Goal: Find specific page/section: Find specific page/section

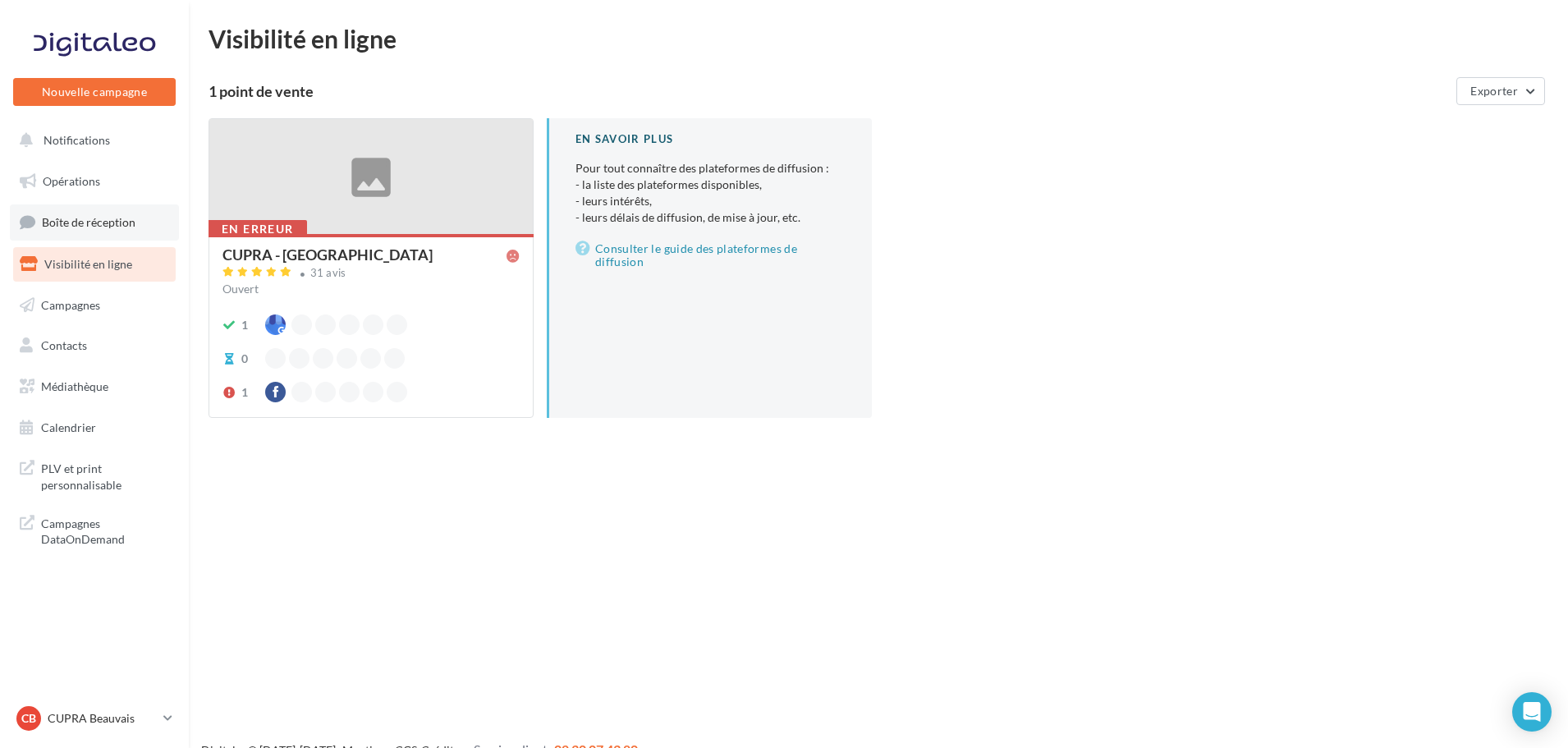
click at [101, 220] on span "Boîte de réception" at bounding box center [89, 222] width 94 height 14
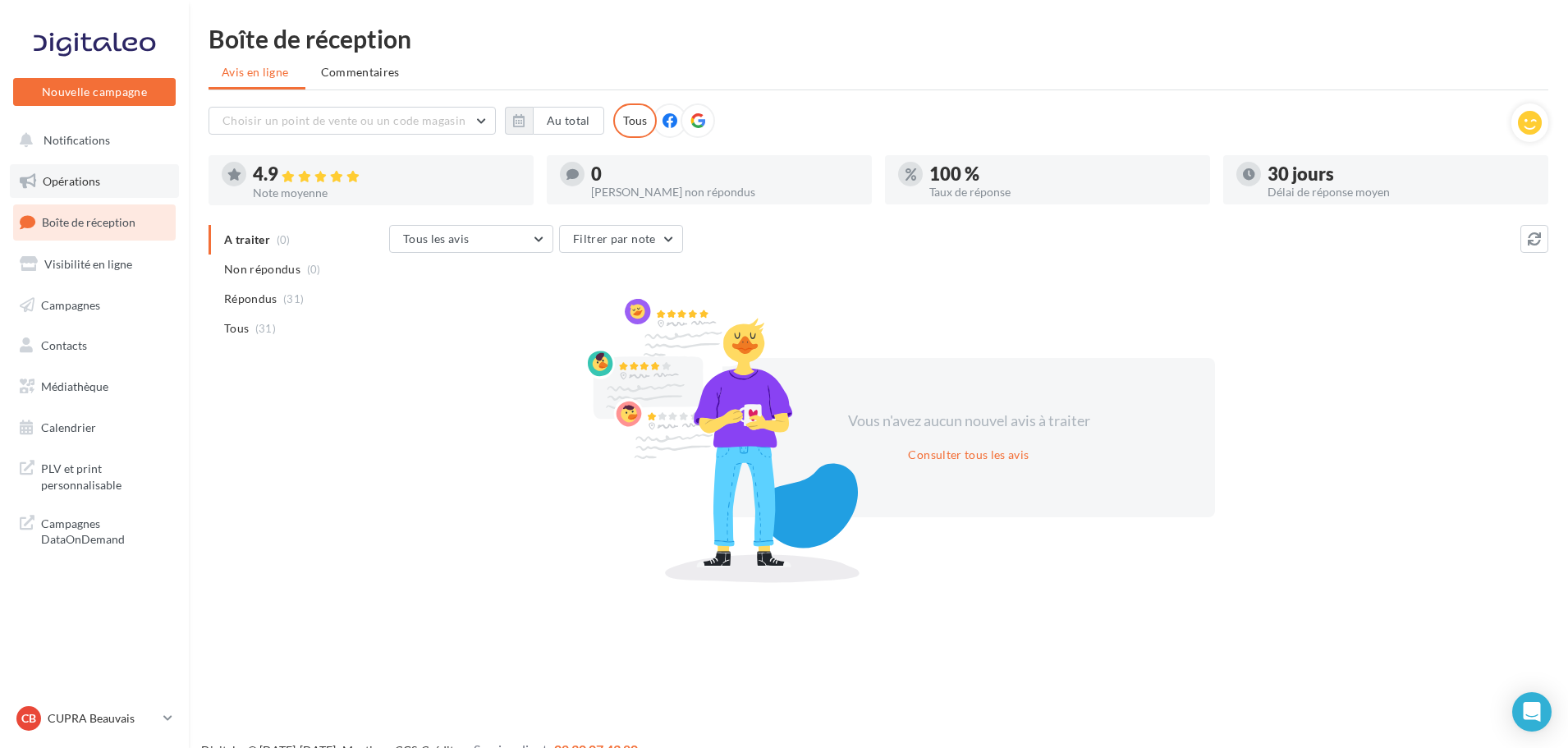
click at [87, 183] on span "Opérations" at bounding box center [72, 181] width 57 height 14
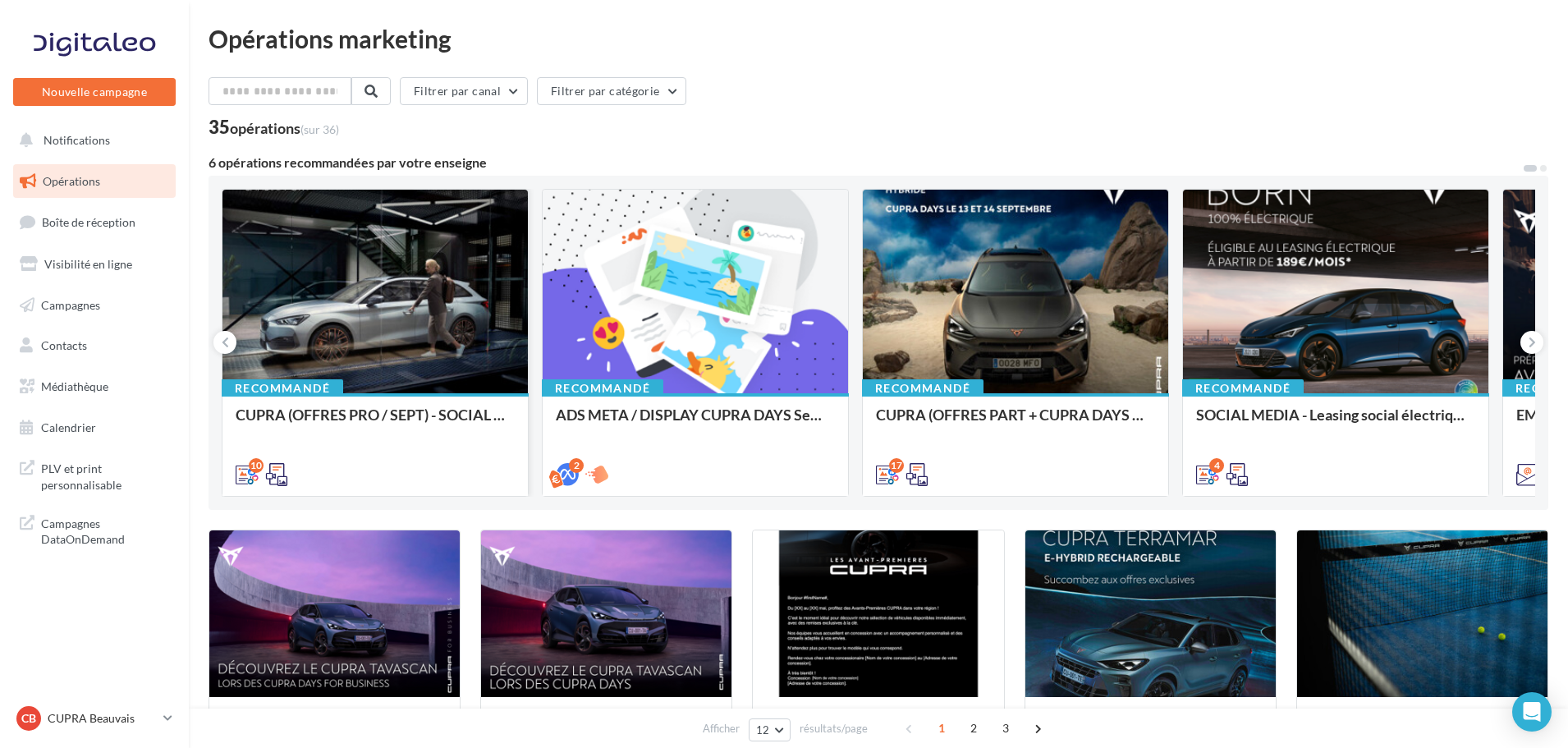
click at [456, 316] on div at bounding box center [375, 292] width 305 height 206
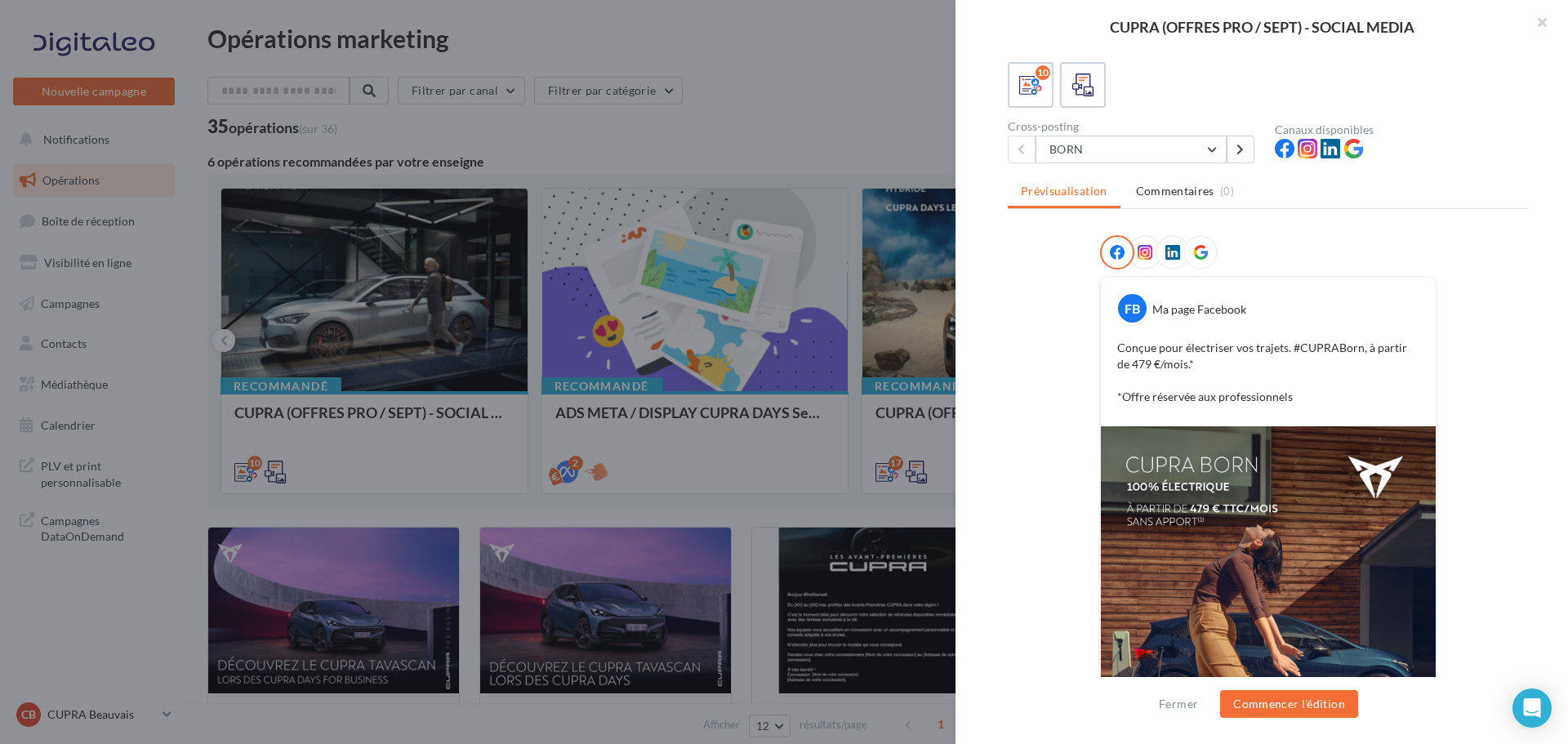
scroll to position [84, 0]
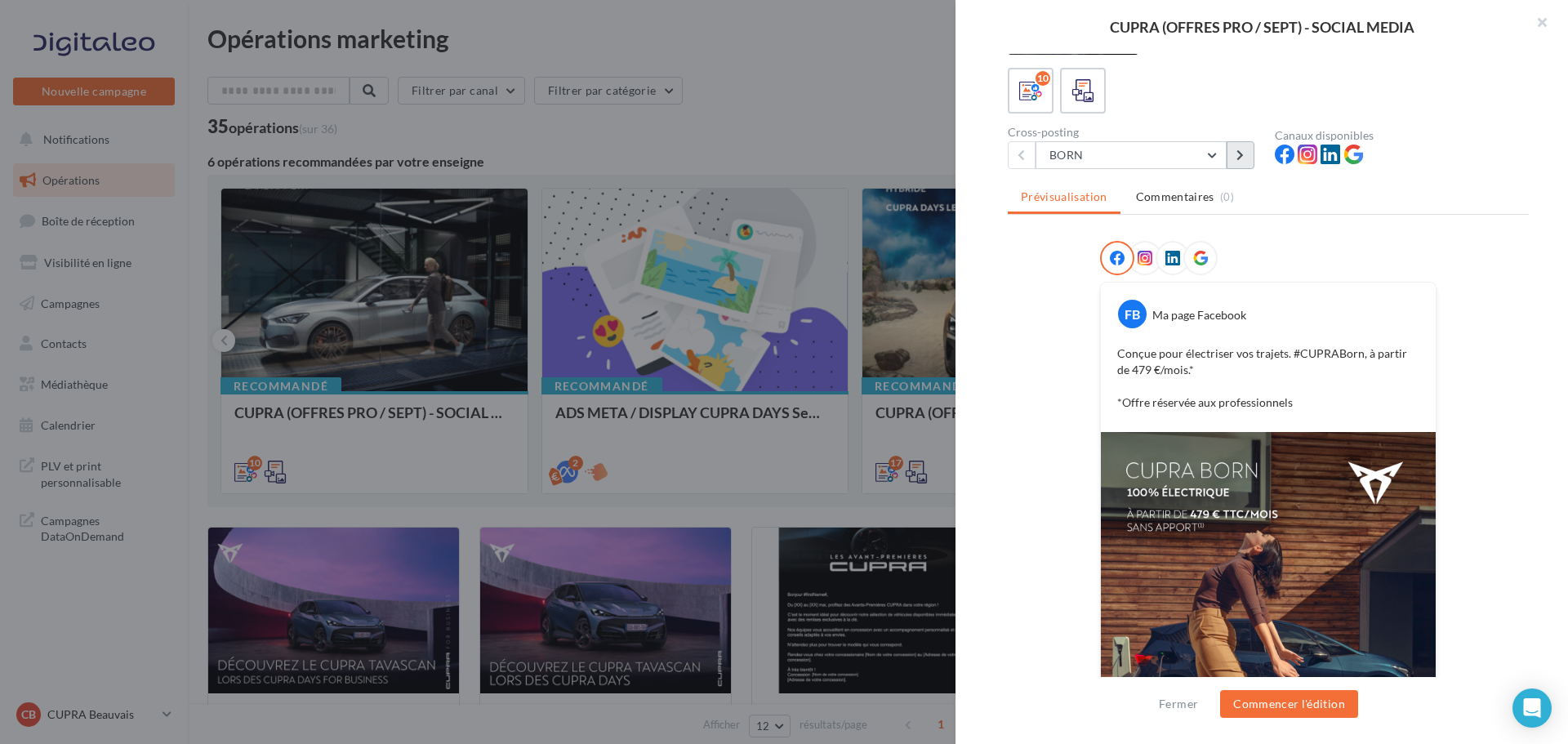
click at [1231, 152] on button at bounding box center [1240, 154] width 28 height 28
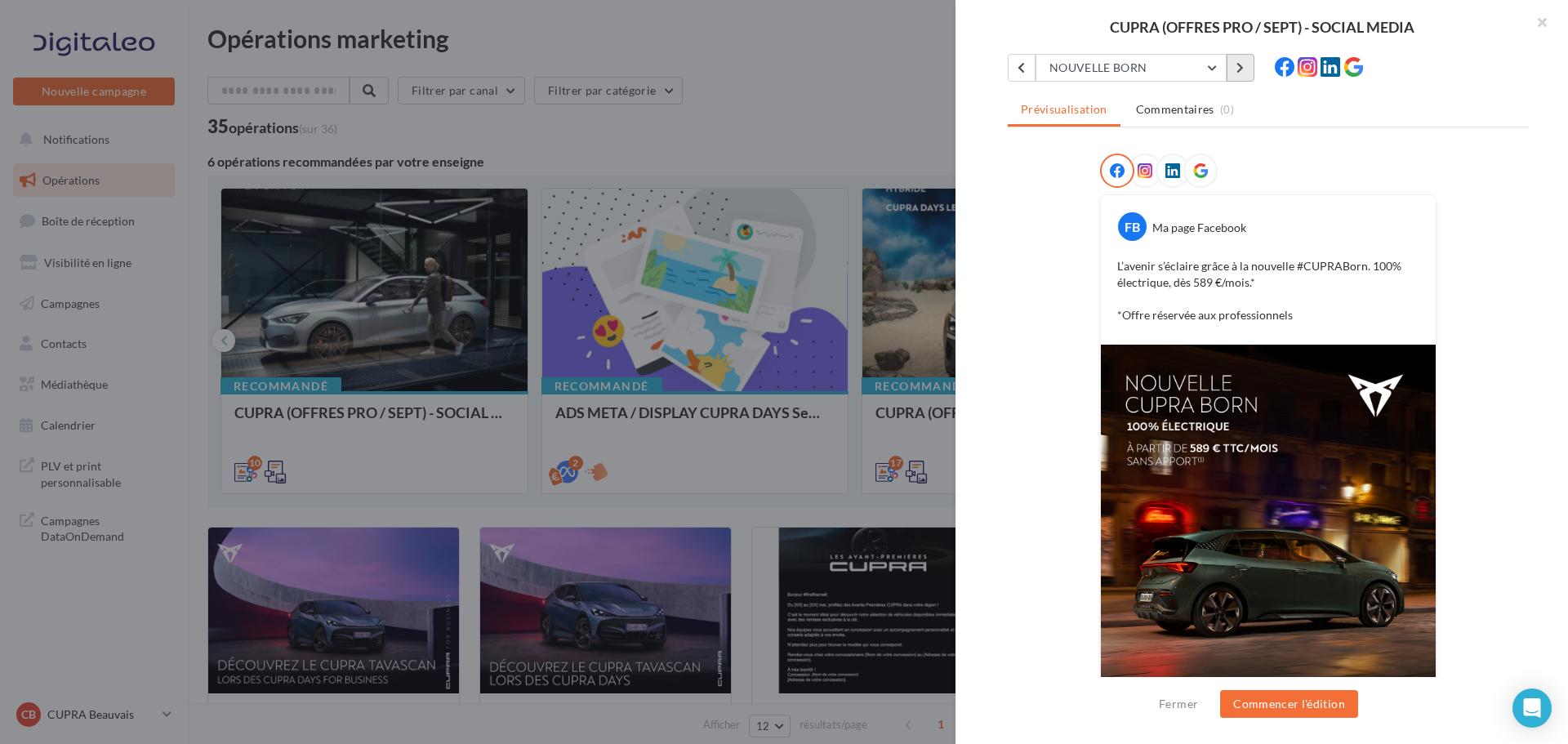
scroll to position [171, 0]
click at [1245, 68] on button at bounding box center [1240, 68] width 28 height 28
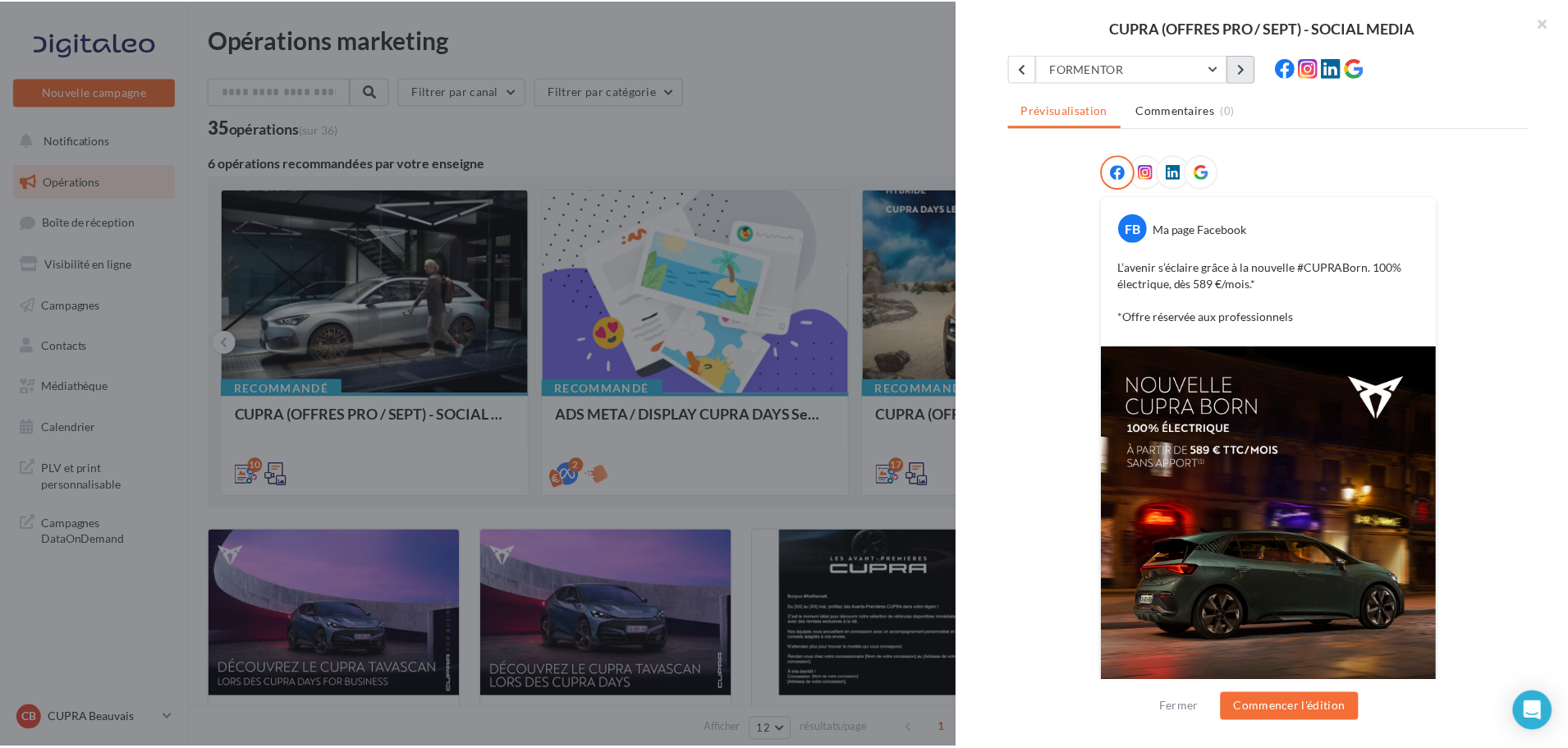
scroll to position [0, 0]
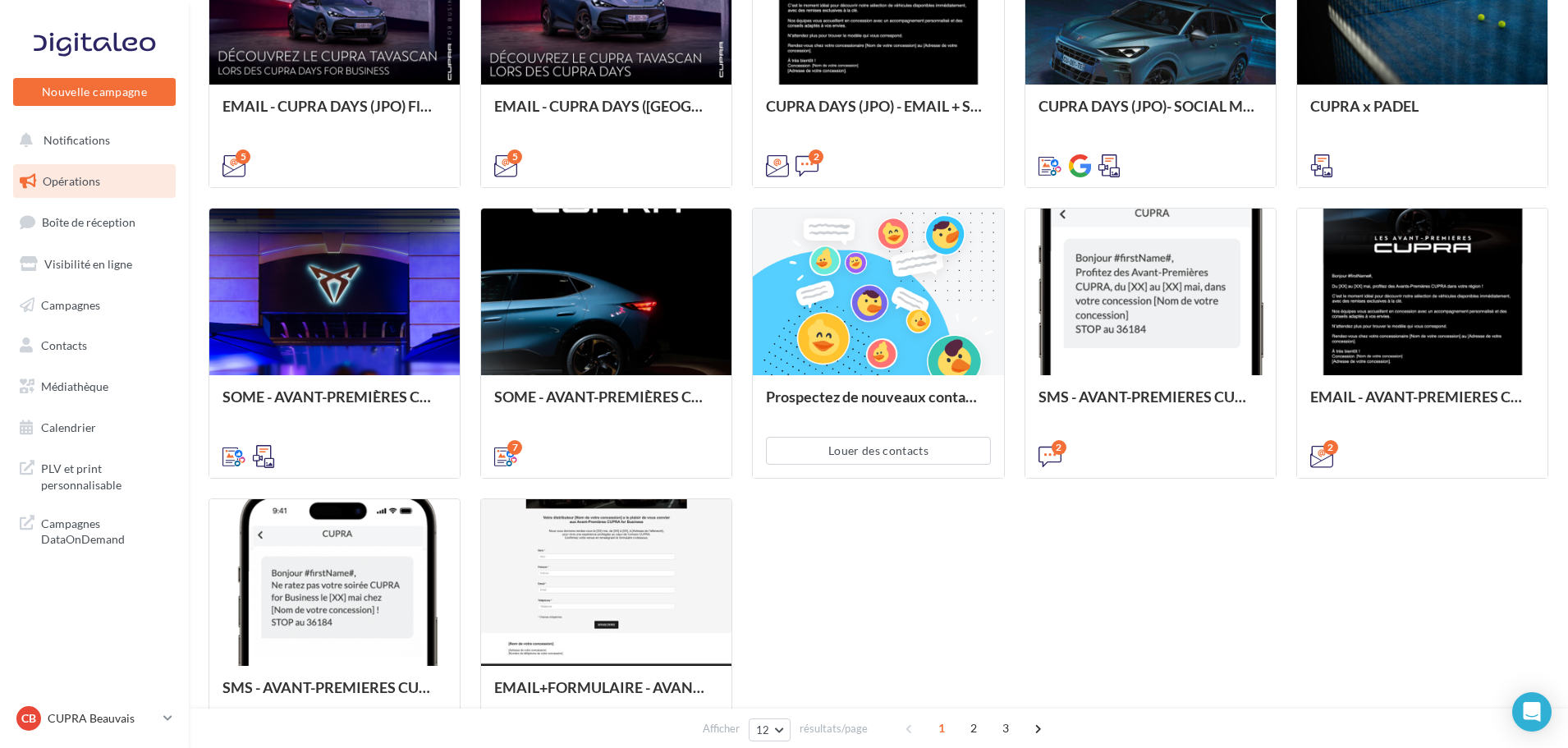
scroll to position [621, 0]
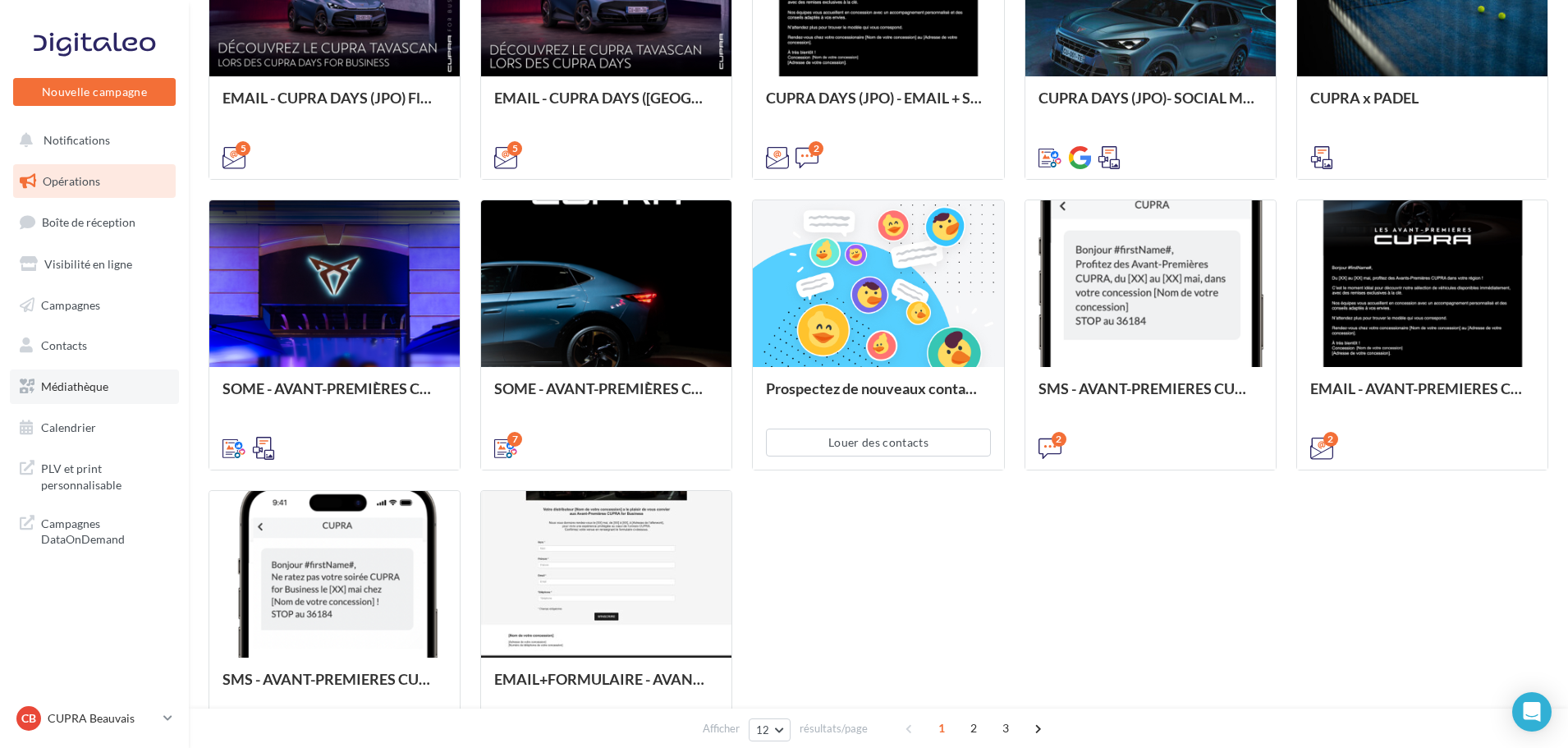
click at [113, 385] on link "Médiathèque" at bounding box center [94, 386] width 169 height 34
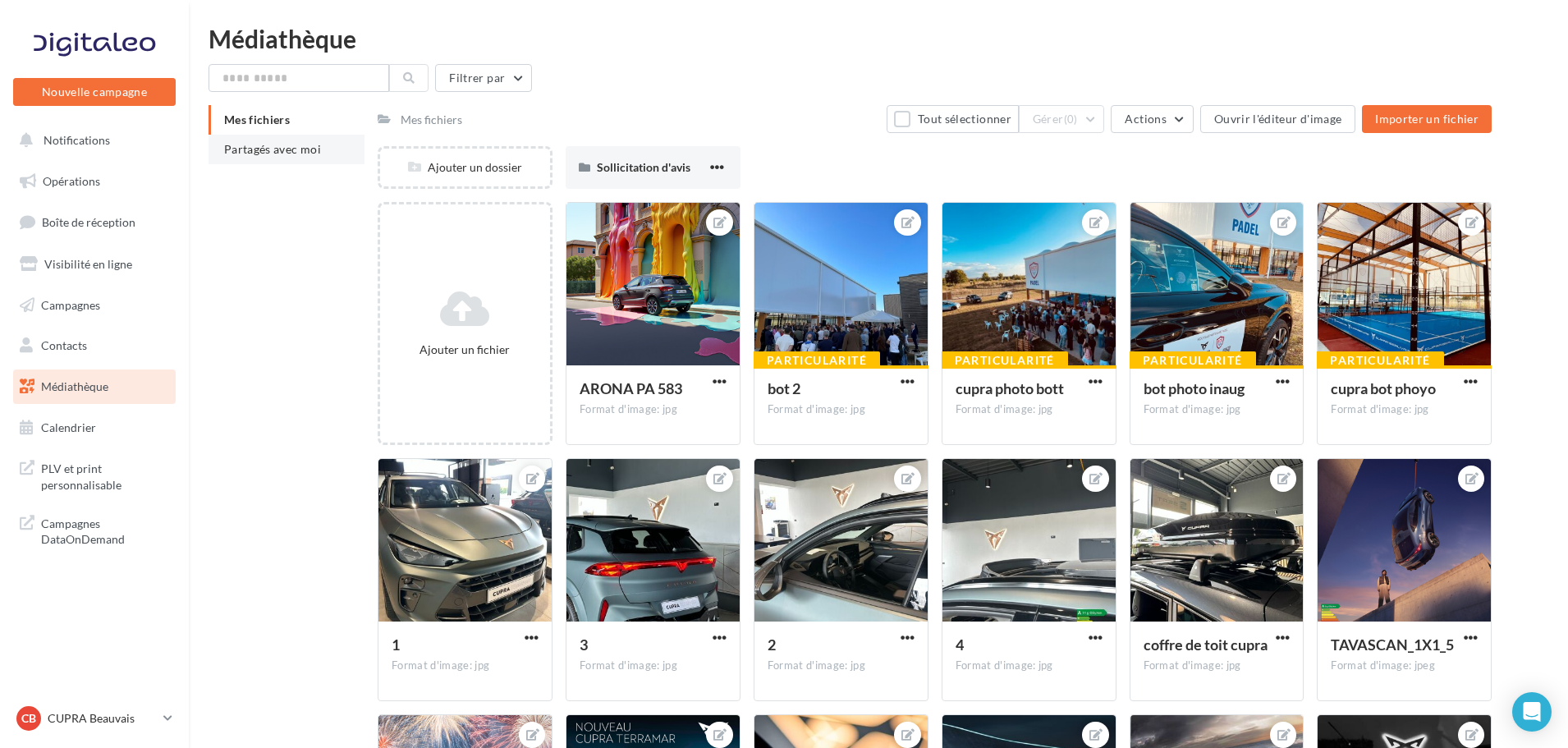
click at [298, 154] on span "Partagés avec moi" at bounding box center [272, 148] width 97 height 14
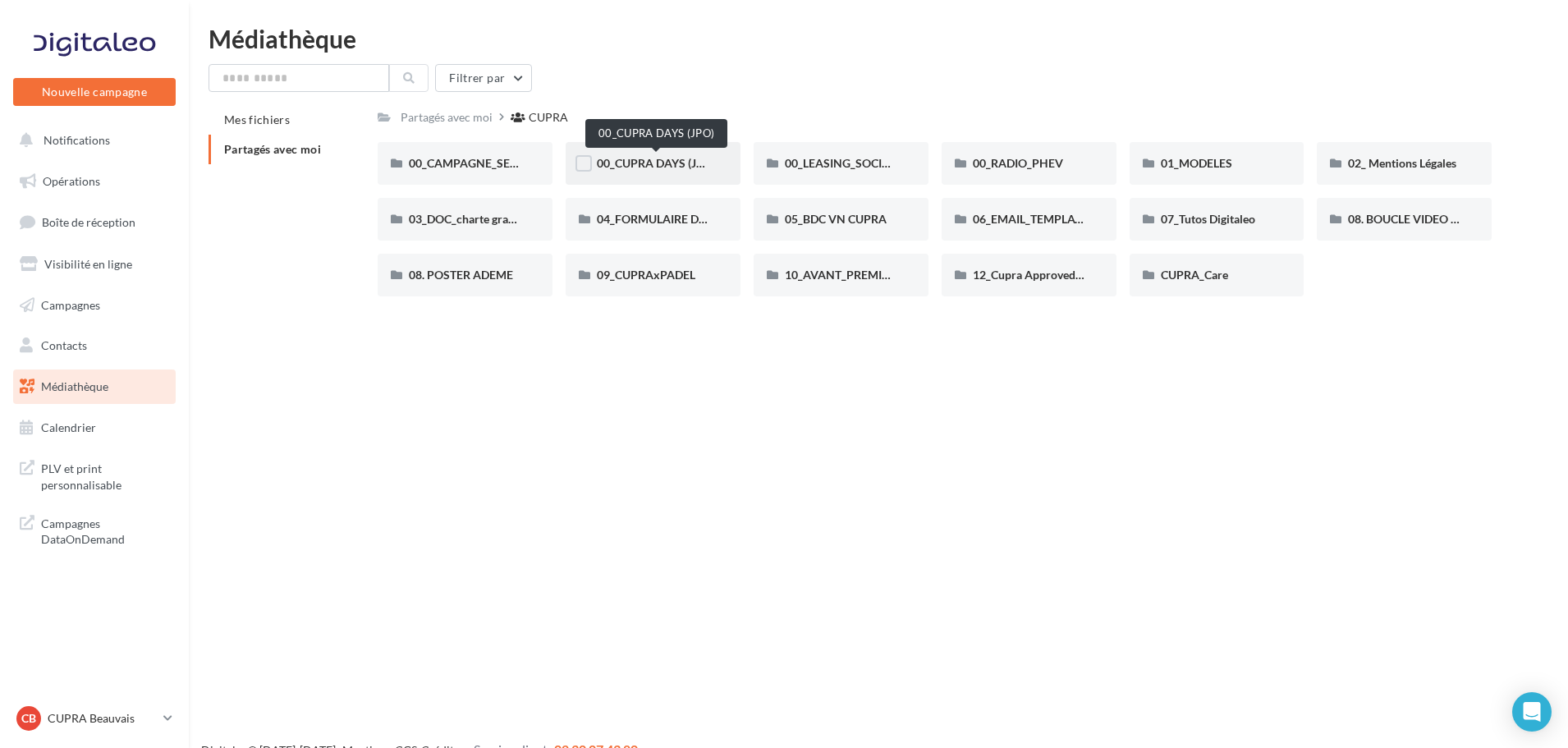
click at [657, 167] on span "00_CUPRA DAYS (JPO)" at bounding box center [656, 163] width 119 height 14
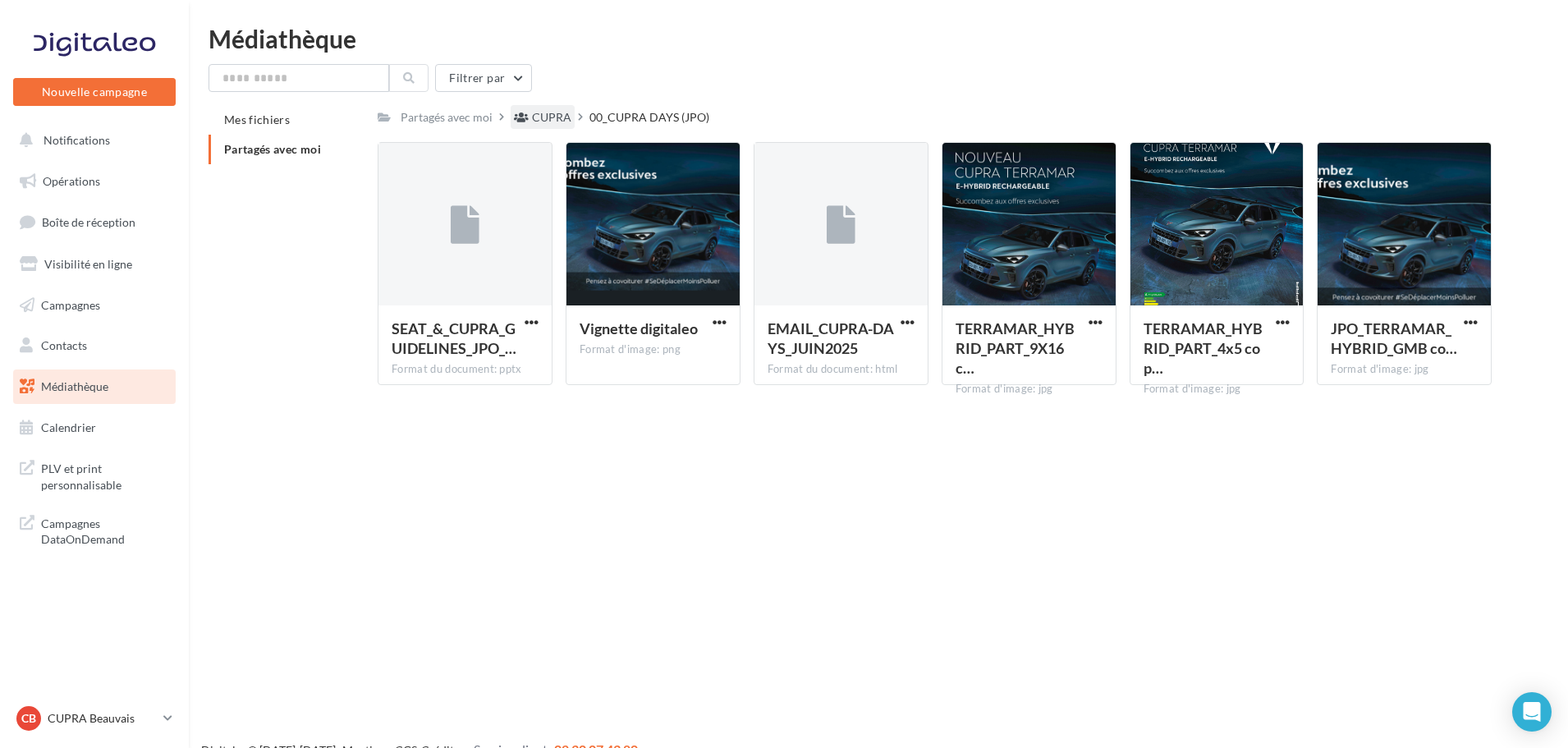
click at [534, 121] on div "CUPRA" at bounding box center [551, 117] width 39 height 16
